Goal: Information Seeking & Learning: Learn about a topic

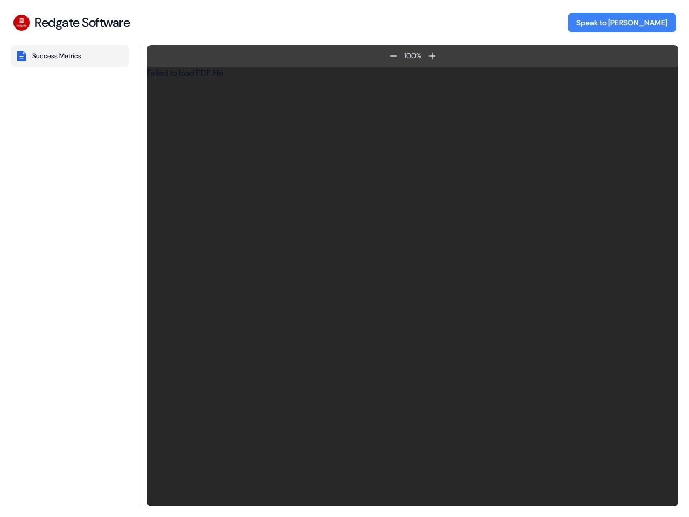
click at [345, 258] on div "Failed to load PDF file." at bounding box center [412, 286] width 531 height 439
click at [70, 56] on div "Success Metrics" at bounding box center [56, 56] width 49 height 9
click at [394, 56] on icon at bounding box center [393, 55] width 7 height 1
click at [432, 56] on icon at bounding box center [430, 56] width 7 height 7
